Goal: Use online tool/utility

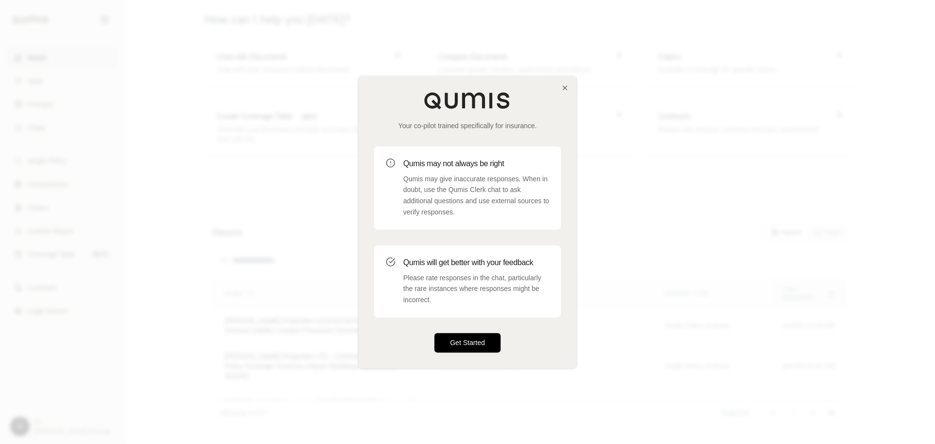
click at [470, 348] on button "Get Started" at bounding box center [467, 342] width 66 height 19
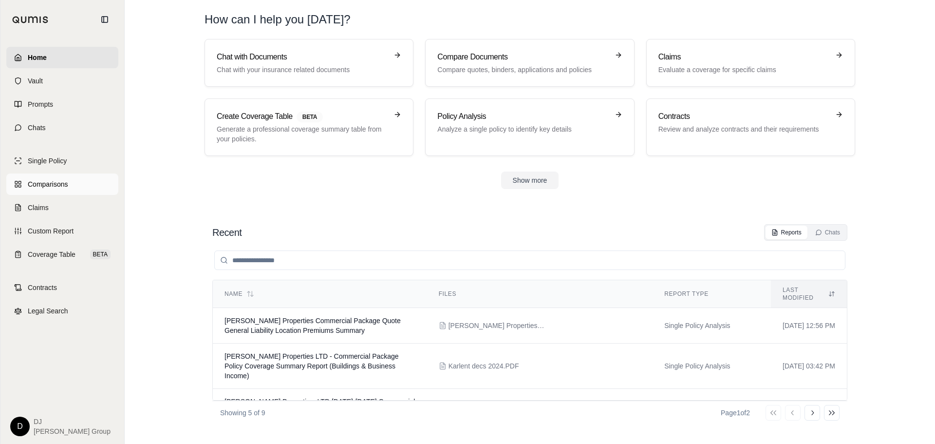
click at [55, 182] on span "Comparisons" at bounding box center [48, 184] width 40 height 10
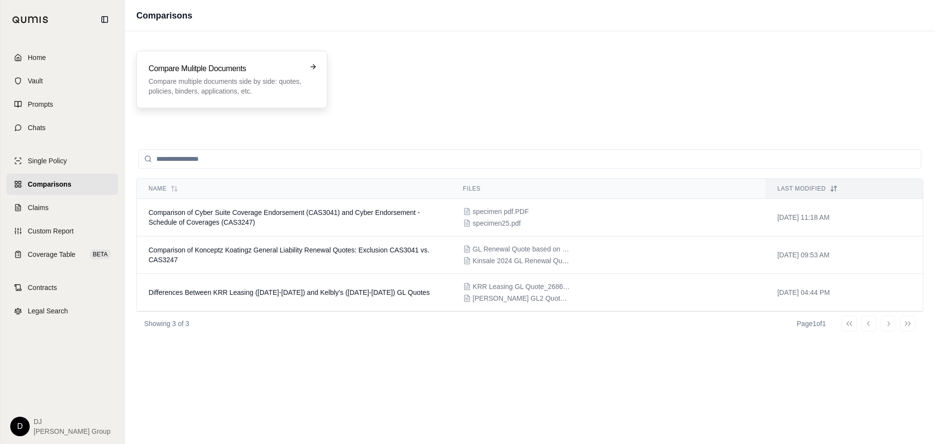
click at [234, 68] on h3 "Compare Mulitple Documents" at bounding box center [225, 69] width 153 height 12
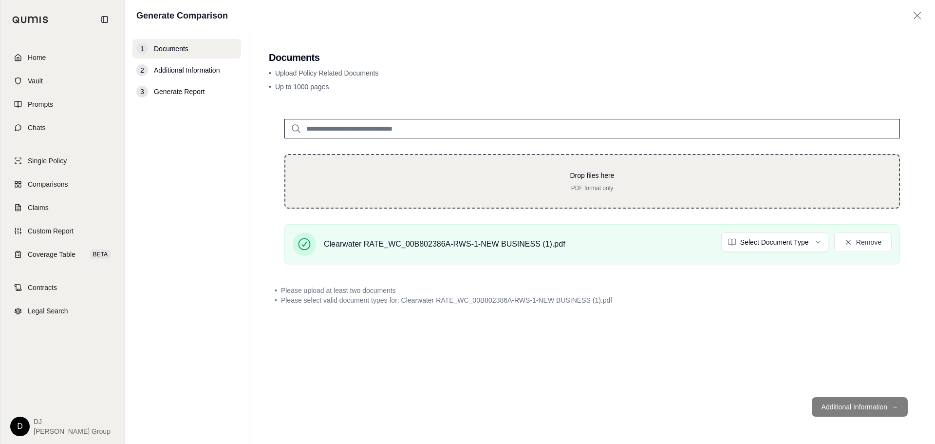
click at [342, 176] on p "Drop files here" at bounding box center [592, 175] width 582 height 10
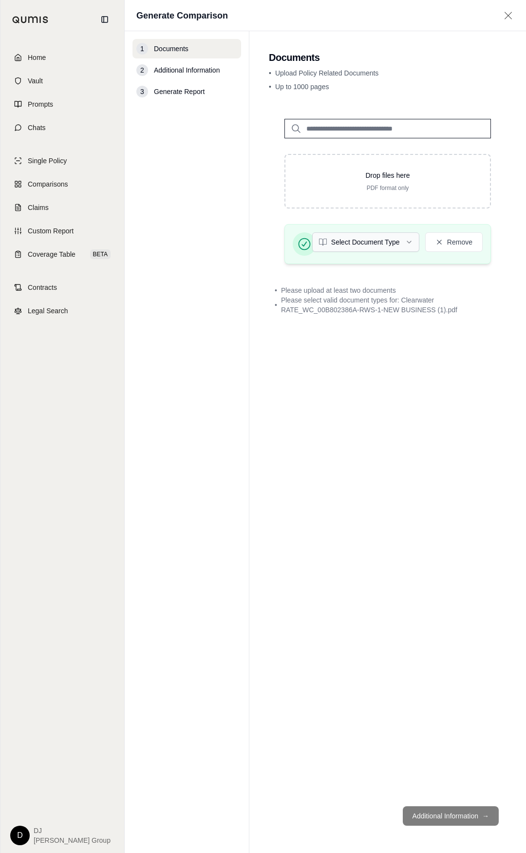
click at [406, 240] on html "Home Vault Prompts Chats Single Policy Comparisons Claims Custom Report Coverag…" at bounding box center [263, 426] width 526 height 853
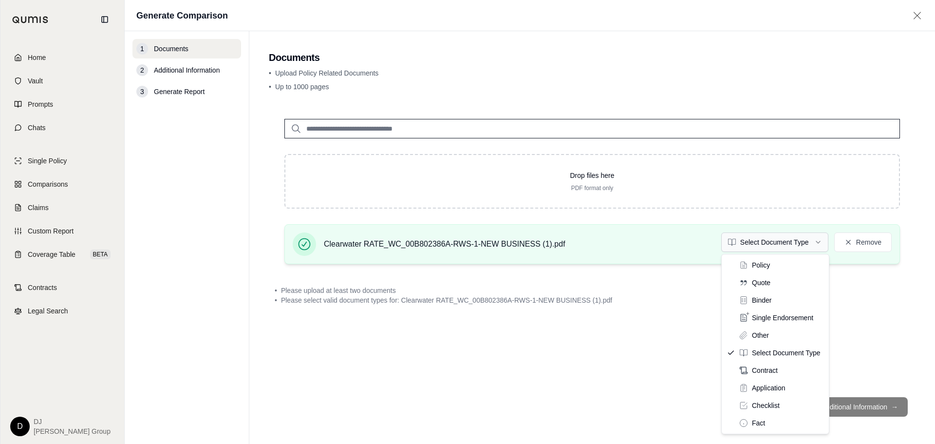
click at [817, 240] on html "Home Vault Prompts Chats Single Policy Comparisons Claims Custom Report Coverag…" at bounding box center [467, 222] width 935 height 444
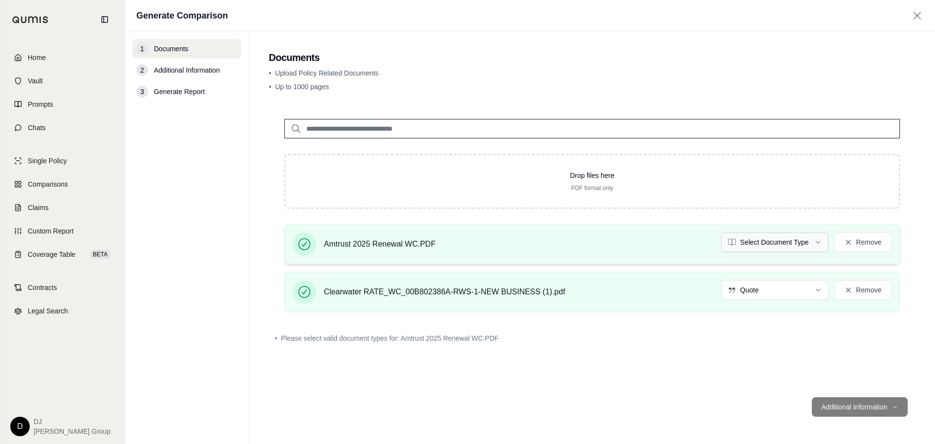
click at [778, 245] on html "Home Vault Prompts Chats Single Policy Comparisons Claims Custom Report Coverag…" at bounding box center [467, 222] width 935 height 444
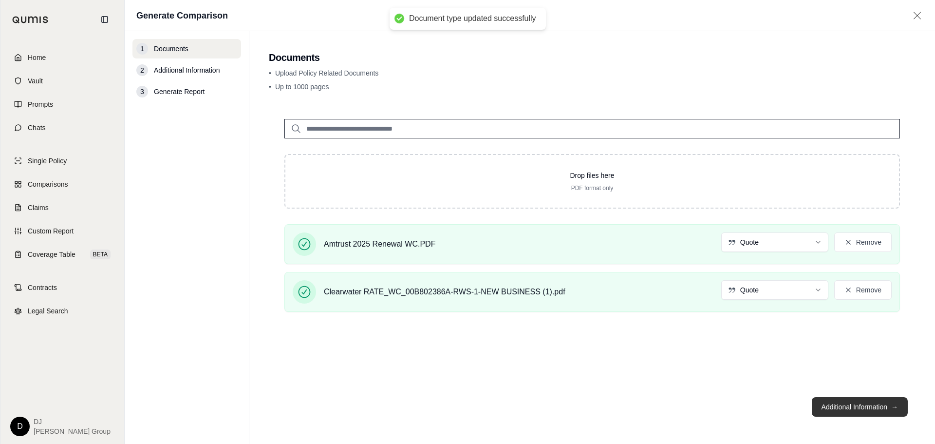
click at [851, 409] on button "Additional Information →" at bounding box center [860, 406] width 96 height 19
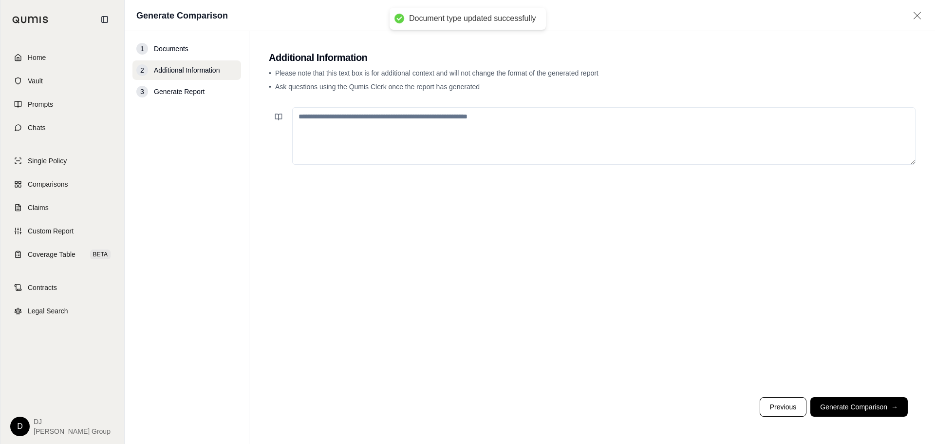
click at [385, 126] on textarea at bounding box center [603, 135] width 623 height 57
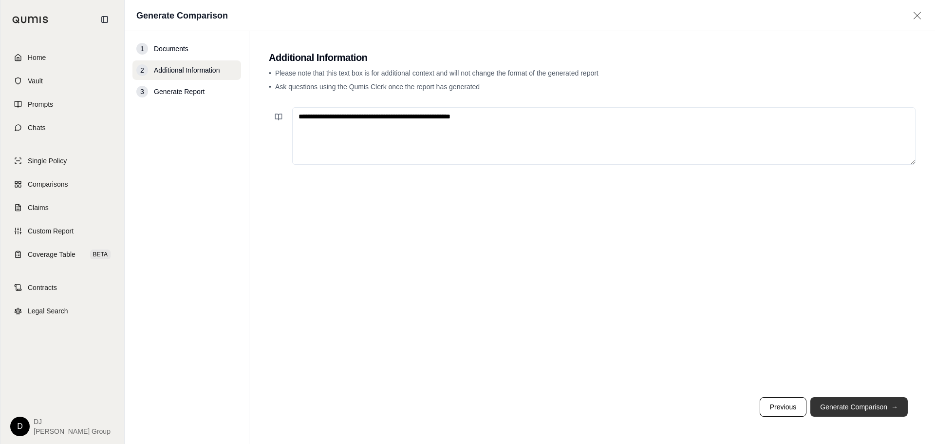
type textarea "**********"
click at [868, 406] on button "Generate Comparison →" at bounding box center [858, 406] width 97 height 19
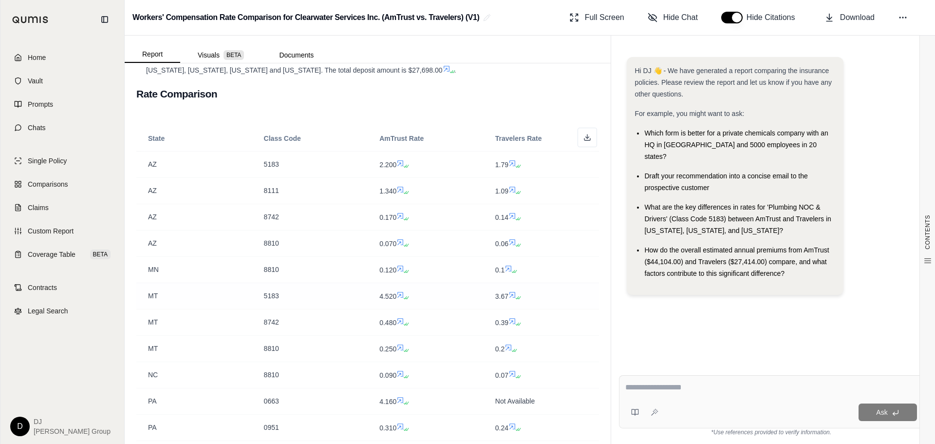
scroll to position [487, 0]
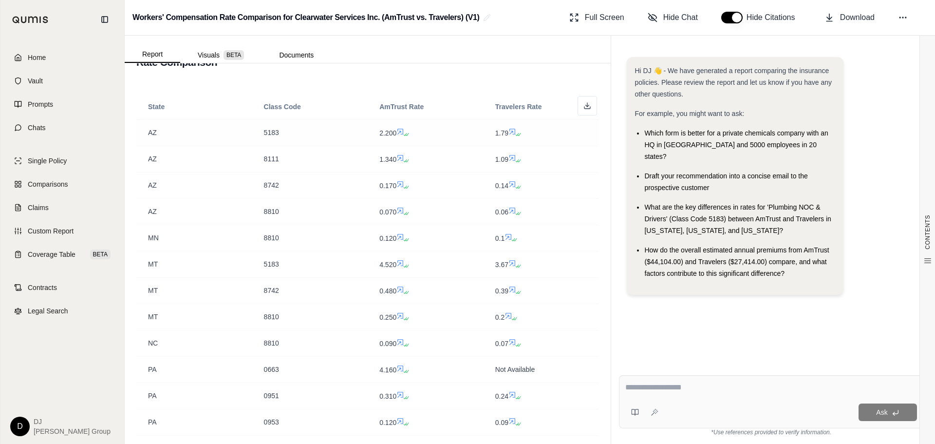
click at [509, 131] on icon at bounding box center [512, 132] width 8 height 8
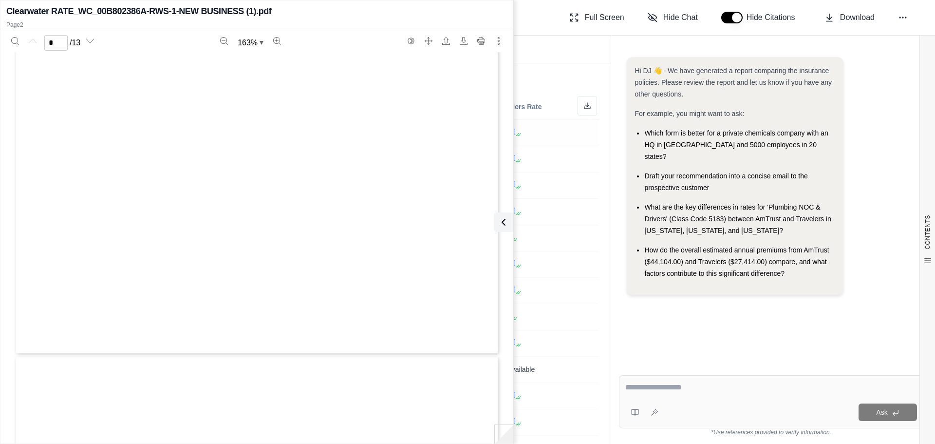
type input "*"
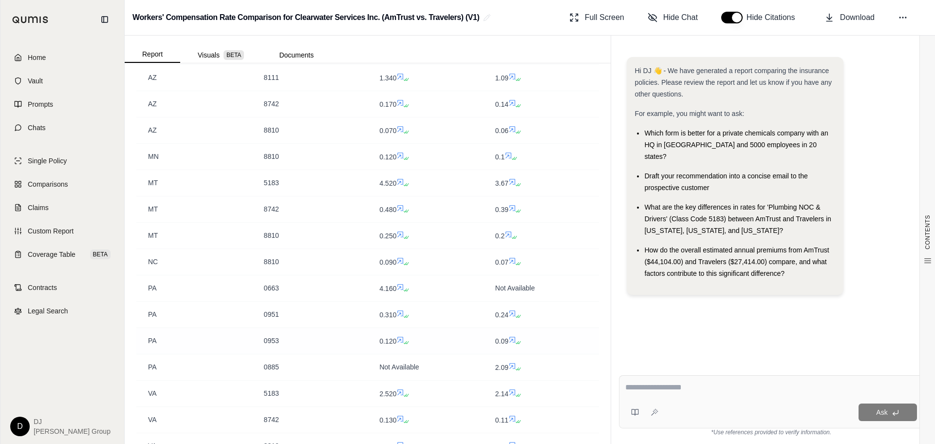
scroll to position [649, 0]
